Goal: Task Accomplishment & Management: Manage account settings

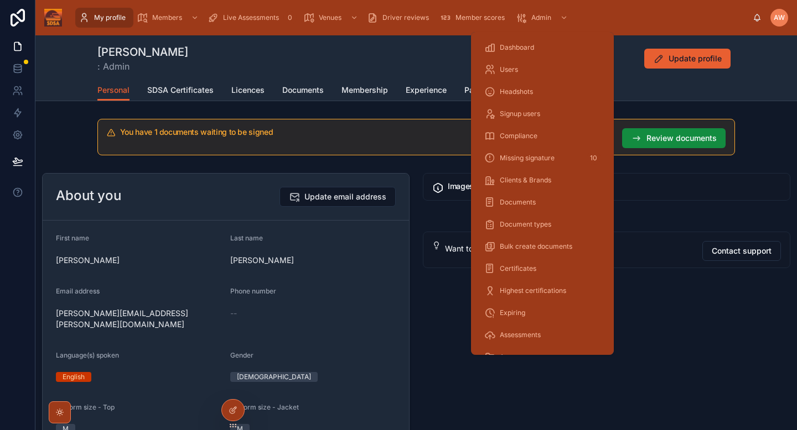
scroll to position [134, 0]
click at [522, 266] on span "Verify licences" at bounding box center [523, 267] width 46 height 9
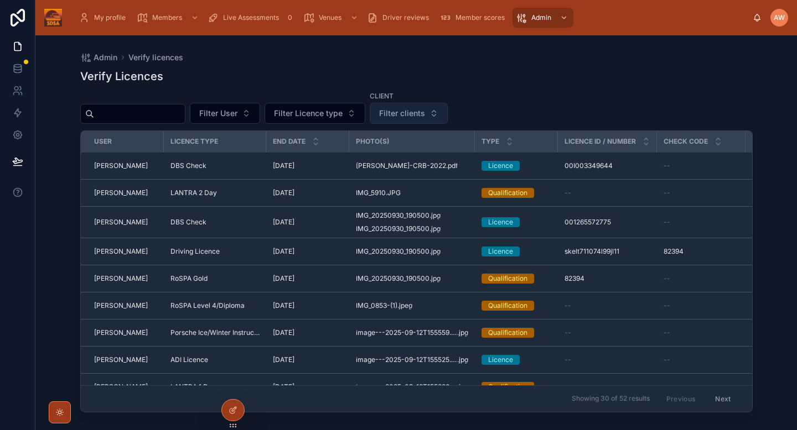
click at [401, 109] on span "Filter clients" at bounding box center [402, 113] width 46 height 11
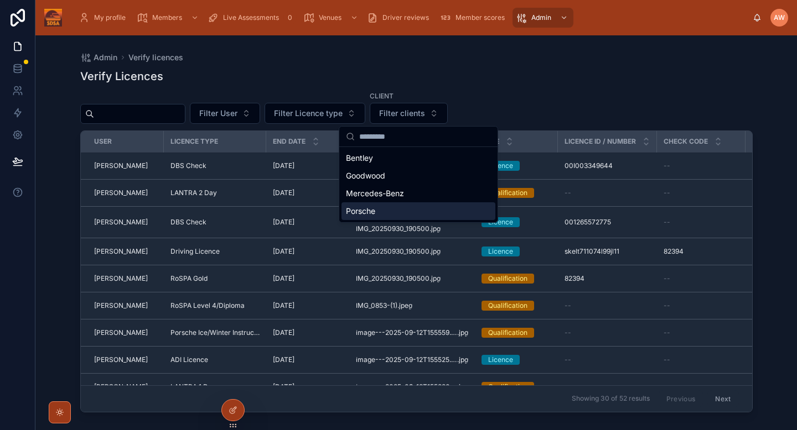
click at [363, 206] on span "Porsche" at bounding box center [360, 211] width 29 height 11
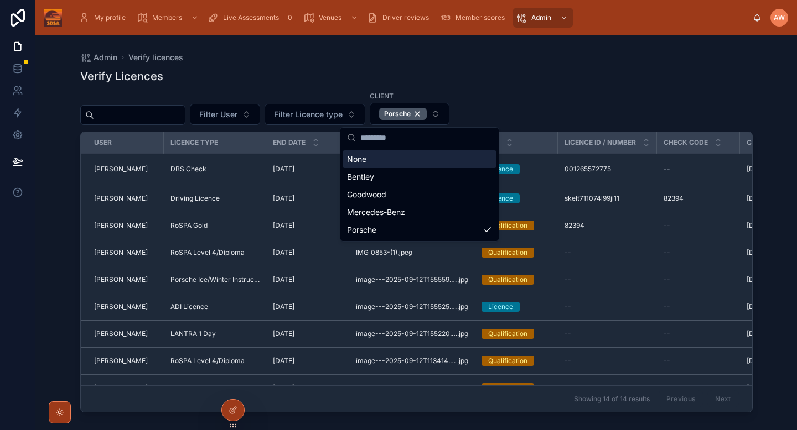
click at [573, 61] on div "Admin Verify licences" at bounding box center [416, 57] width 672 height 9
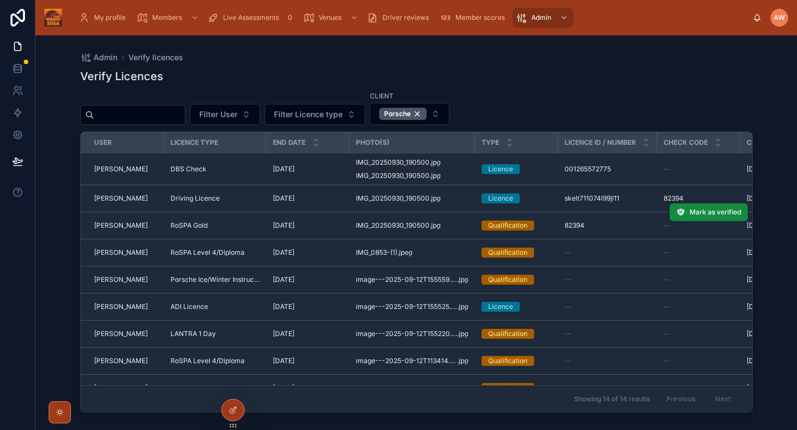
click at [254, 227] on div "RoSPA Gold" at bounding box center [214, 225] width 89 height 9
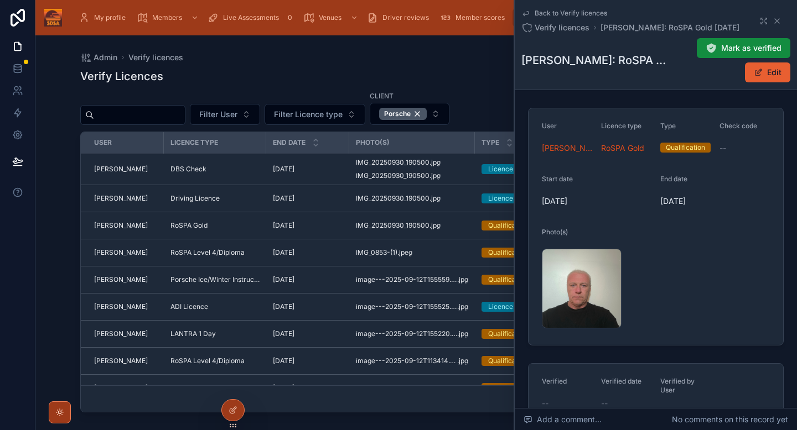
click at [264, 251] on td "RoSPA Level 4/Diploma" at bounding box center [215, 253] width 102 height 27
click at [258, 258] on td "RoSPA Level 4/Diploma" at bounding box center [215, 253] width 102 height 27
click at [258, 256] on div "RoSPA Level 4/Diploma" at bounding box center [214, 252] width 89 height 9
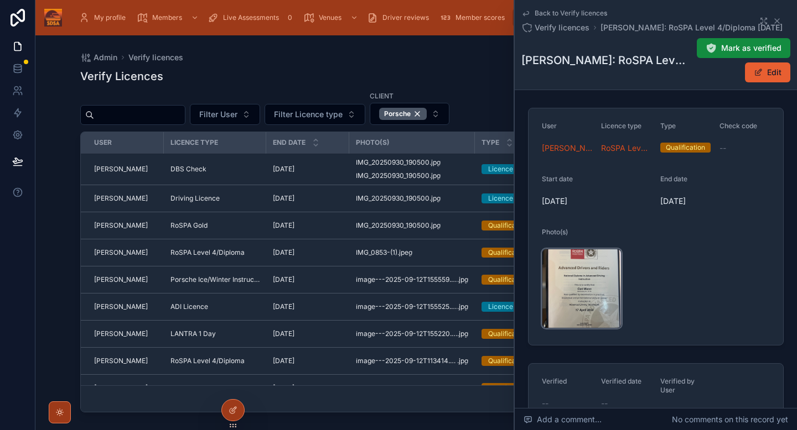
click at [577, 280] on div "IMG_0853-(1) .jpeg" at bounding box center [582, 289] width 80 height 80
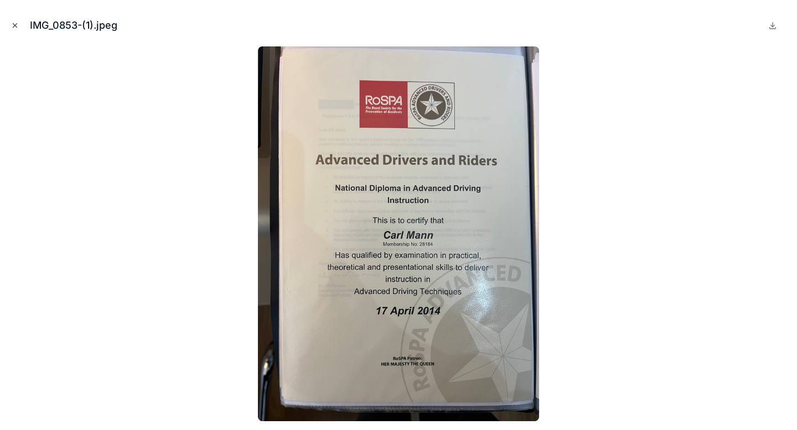
click at [11, 25] on icon "Close modal" at bounding box center [15, 26] width 8 height 8
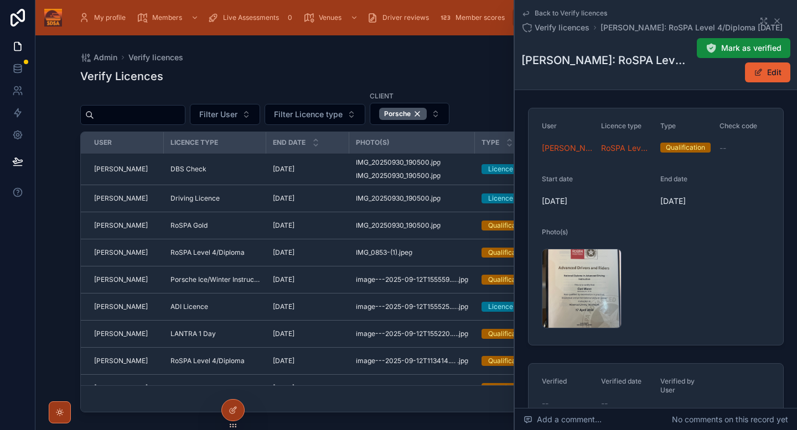
click at [262, 285] on td "Porsche Ice/Winter Instructor" at bounding box center [215, 280] width 102 height 27
click at [258, 282] on span "Porsche Ice/Winter Instructor" at bounding box center [214, 279] width 89 height 9
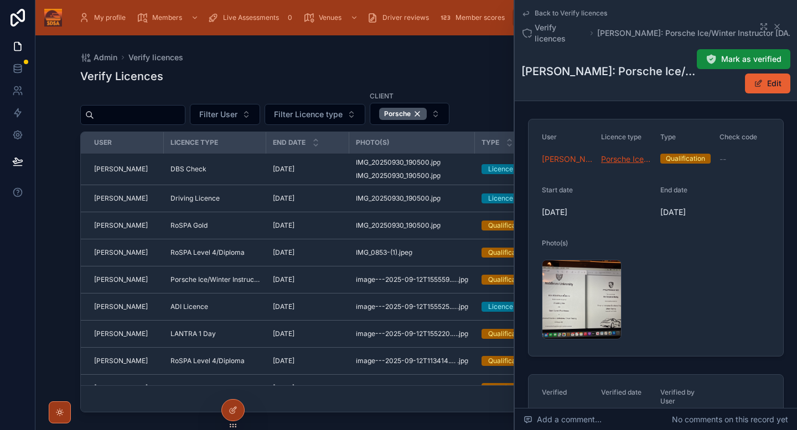
click at [620, 163] on span "Porsche Ice/Winter Instructor" at bounding box center [626, 159] width 50 height 11
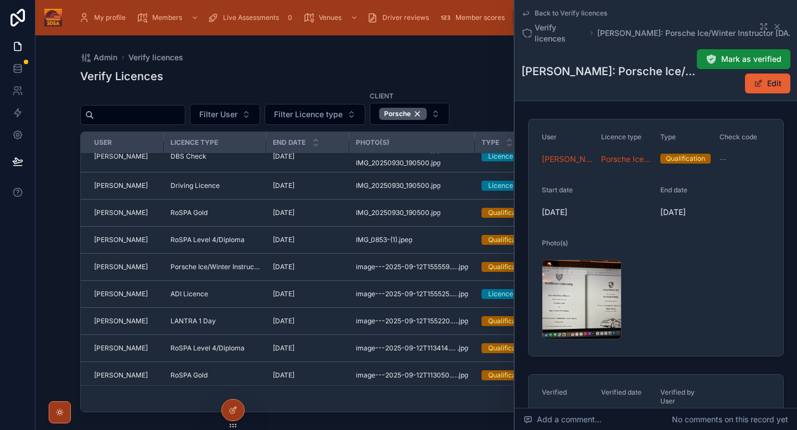
scroll to position [12, 0]
click at [240, 319] on div "LANTRA 1 Day" at bounding box center [214, 322] width 89 height 9
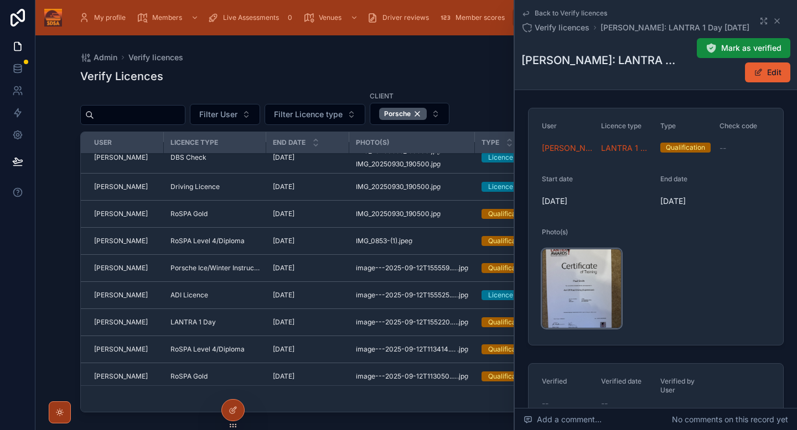
click at [556, 287] on div "image---2025-09-12T155220.644 .jpg" at bounding box center [582, 289] width 80 height 80
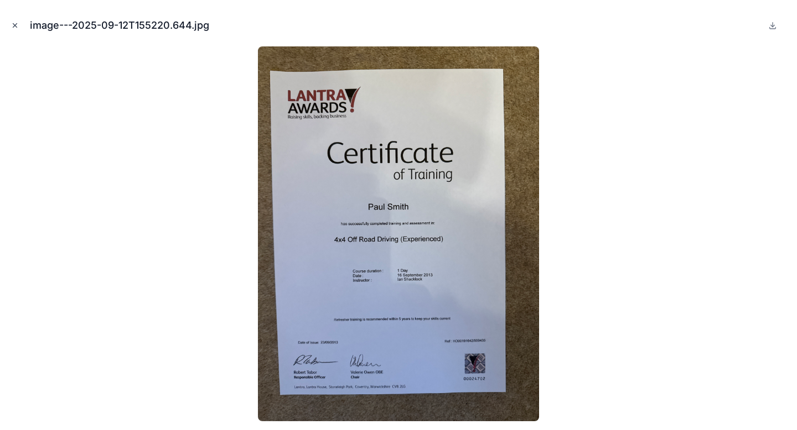
click at [17, 28] on icon "Close modal" at bounding box center [15, 26] width 8 height 8
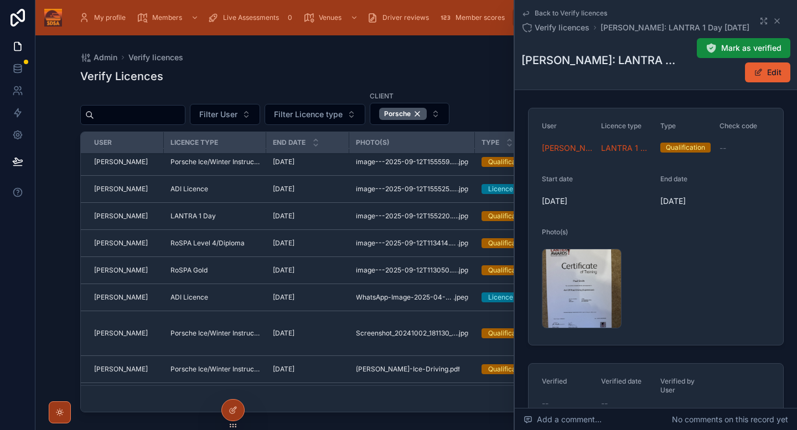
scroll to position [187, 0]
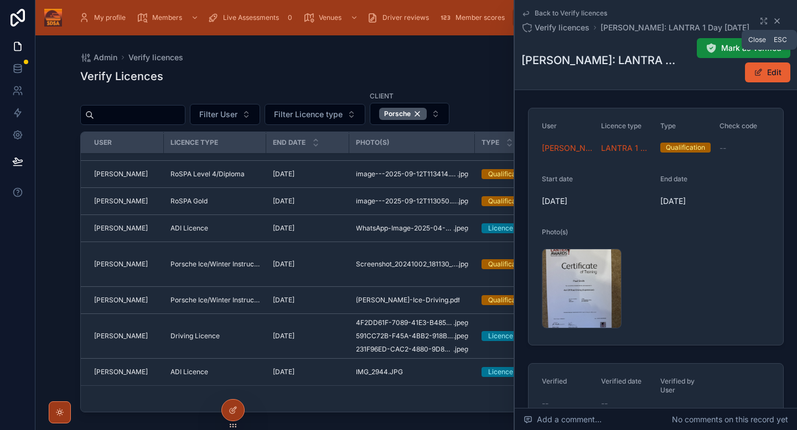
click at [777, 22] on icon at bounding box center [776, 21] width 4 height 4
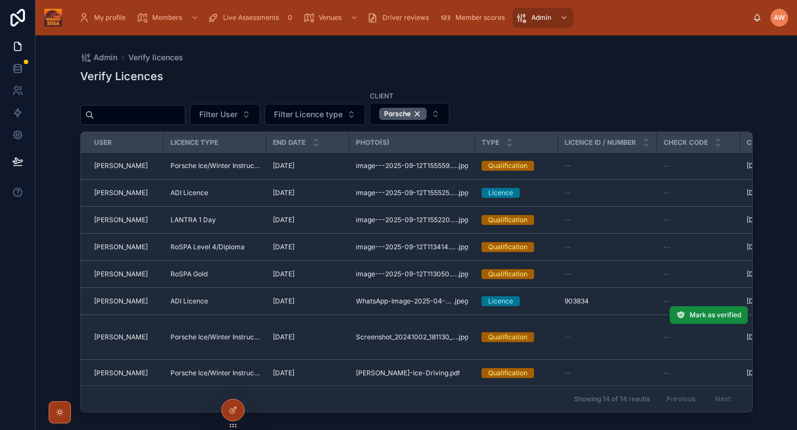
scroll to position [111, 0]
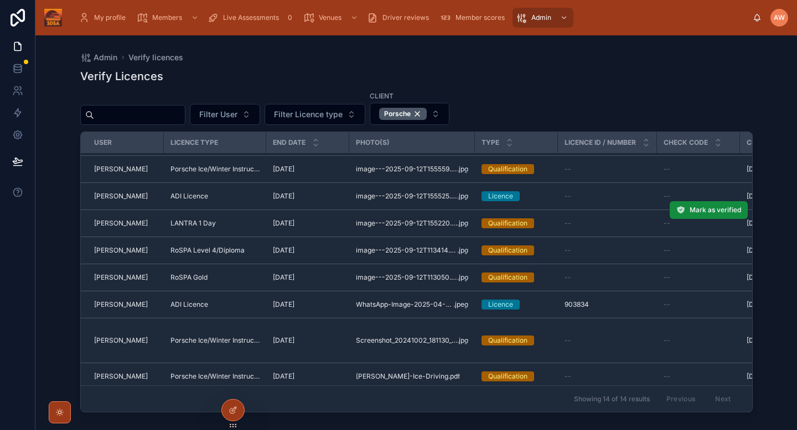
click at [334, 221] on div "[DATE] [DATE]" at bounding box center [308, 223] width 70 height 9
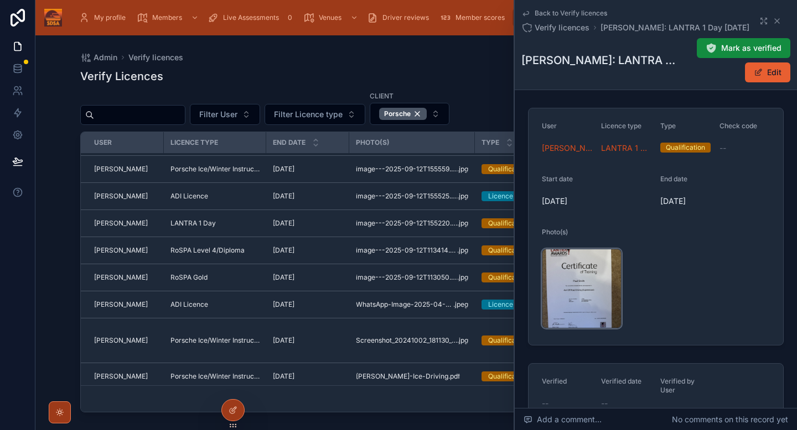
click at [594, 297] on div "image---2025-09-12T155220.644 .jpg" at bounding box center [582, 289] width 80 height 80
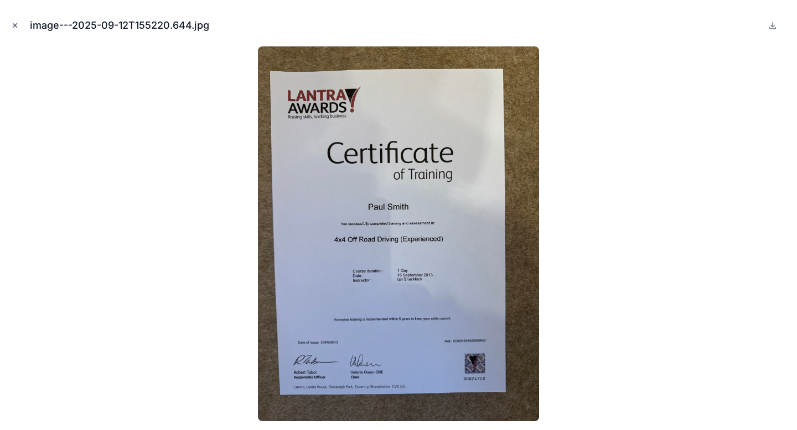
click at [15, 24] on icon "Close modal" at bounding box center [15, 26] width 8 height 8
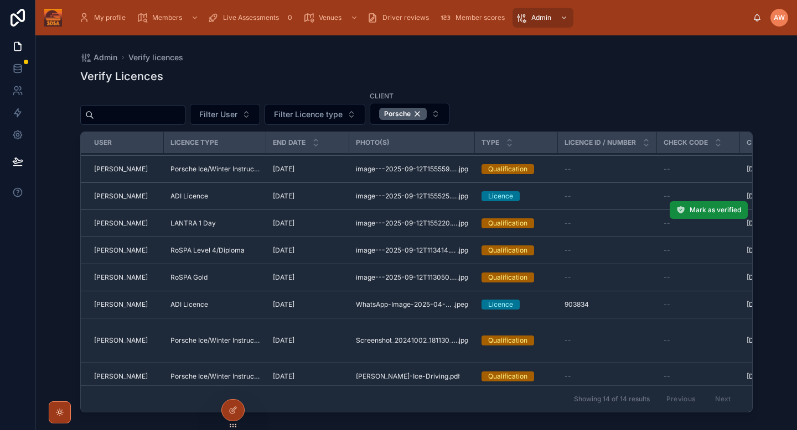
click at [236, 220] on div "LANTRA 1 Day" at bounding box center [214, 223] width 89 height 9
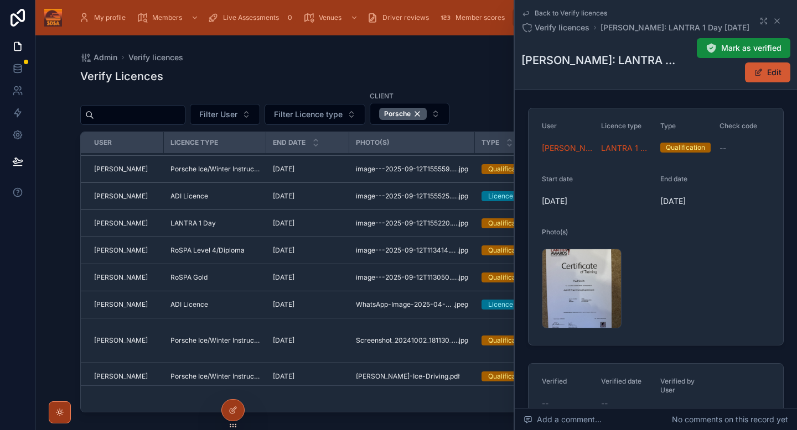
click at [775, 79] on button "Edit" at bounding box center [767, 73] width 45 height 20
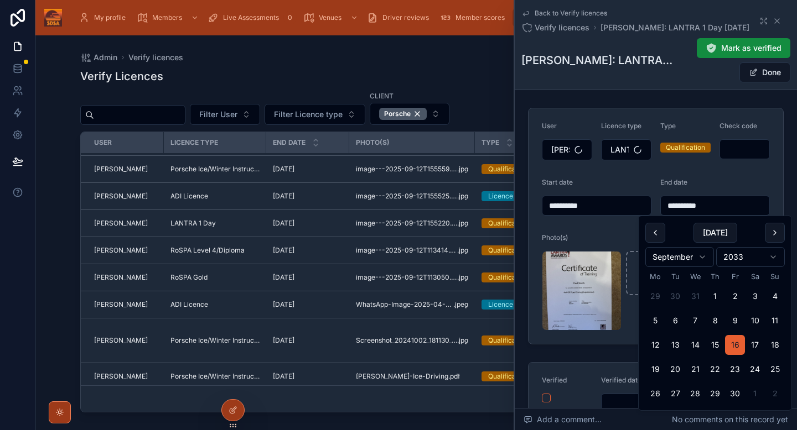
click at [721, 208] on input "**********" at bounding box center [714, 205] width 108 height 15
type input "**********"
click at [756, 180] on div "End date" at bounding box center [715, 184] width 110 height 13
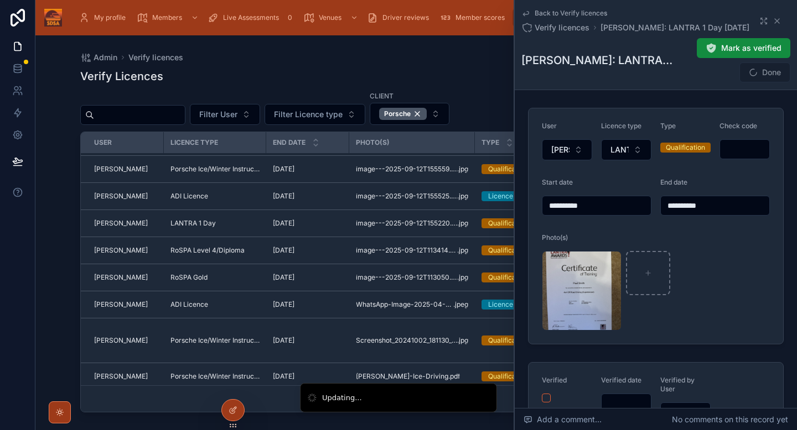
click at [773, 77] on span "Done" at bounding box center [764, 73] width 51 height 20
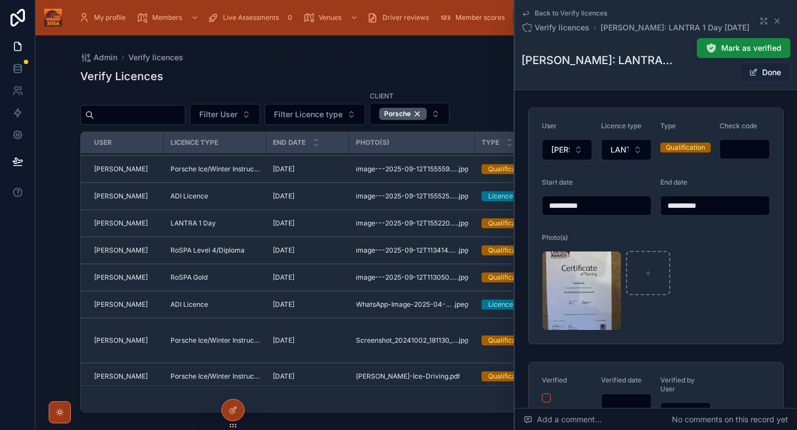
click at [768, 75] on button "Done" at bounding box center [764, 73] width 51 height 20
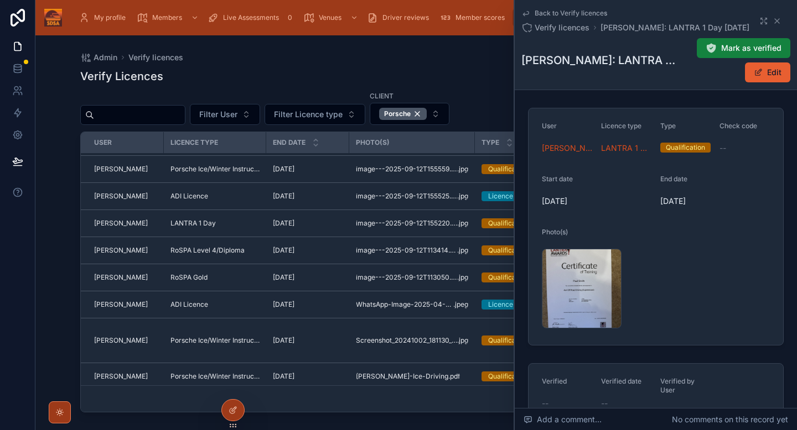
click at [741, 52] on span "Mark as verified" at bounding box center [751, 48] width 60 height 11
